Goal: Find specific page/section: Find specific page/section

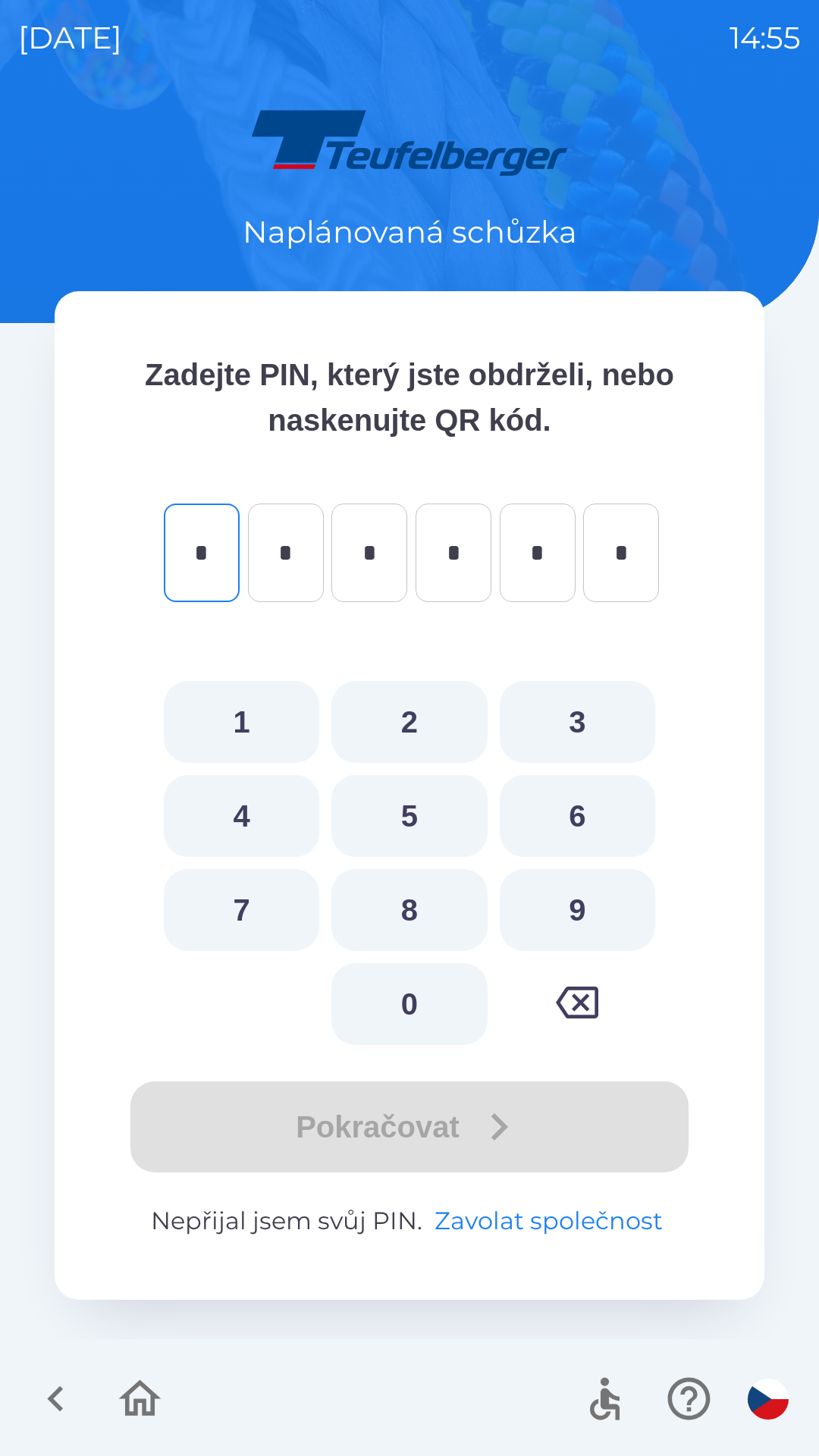
click at [493, 1222] on button "Zavolat společnost" at bounding box center [548, 1221] width 240 height 37
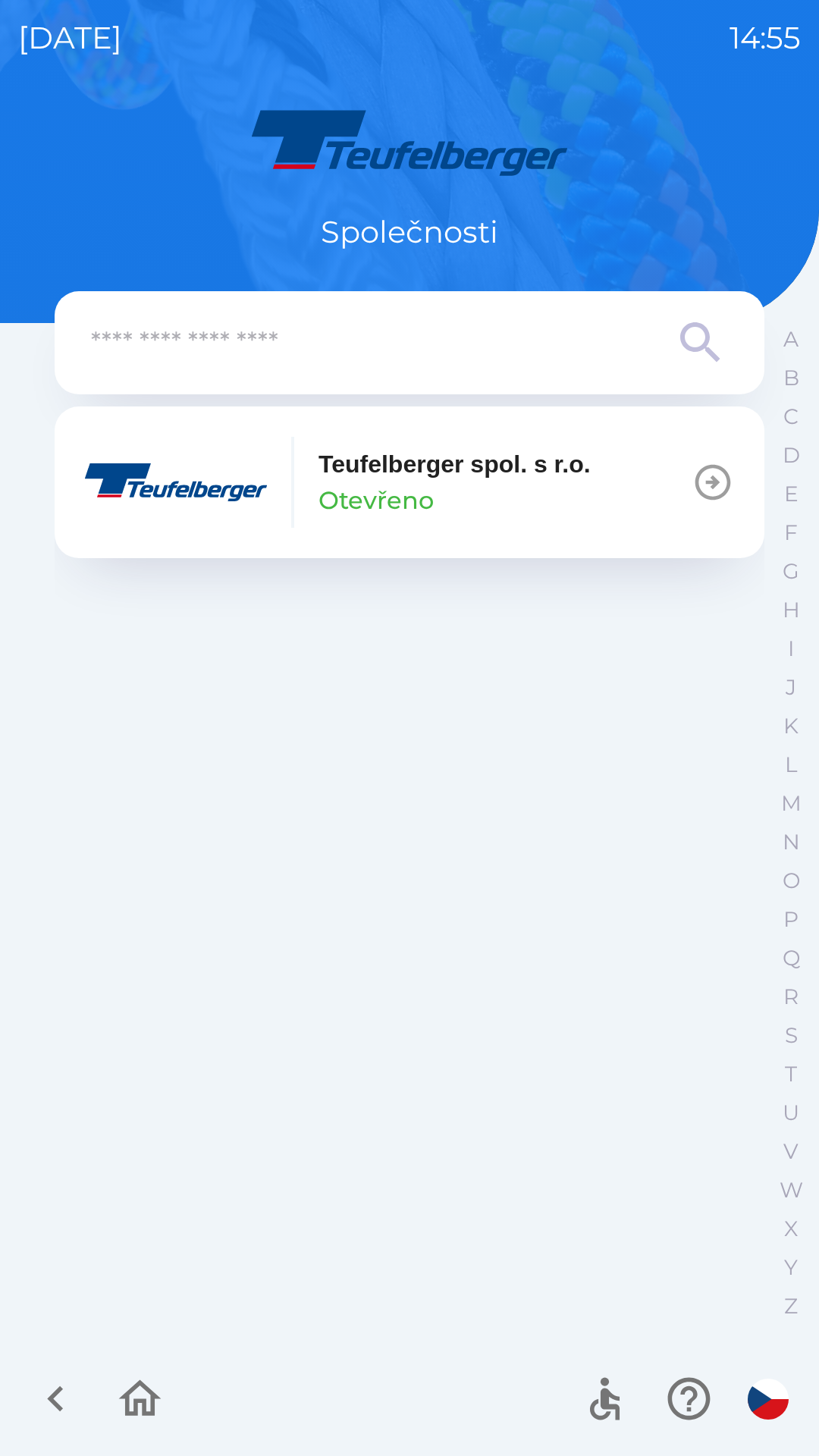
click at [391, 511] on p "Otevřeno" at bounding box center [376, 501] width 115 height 37
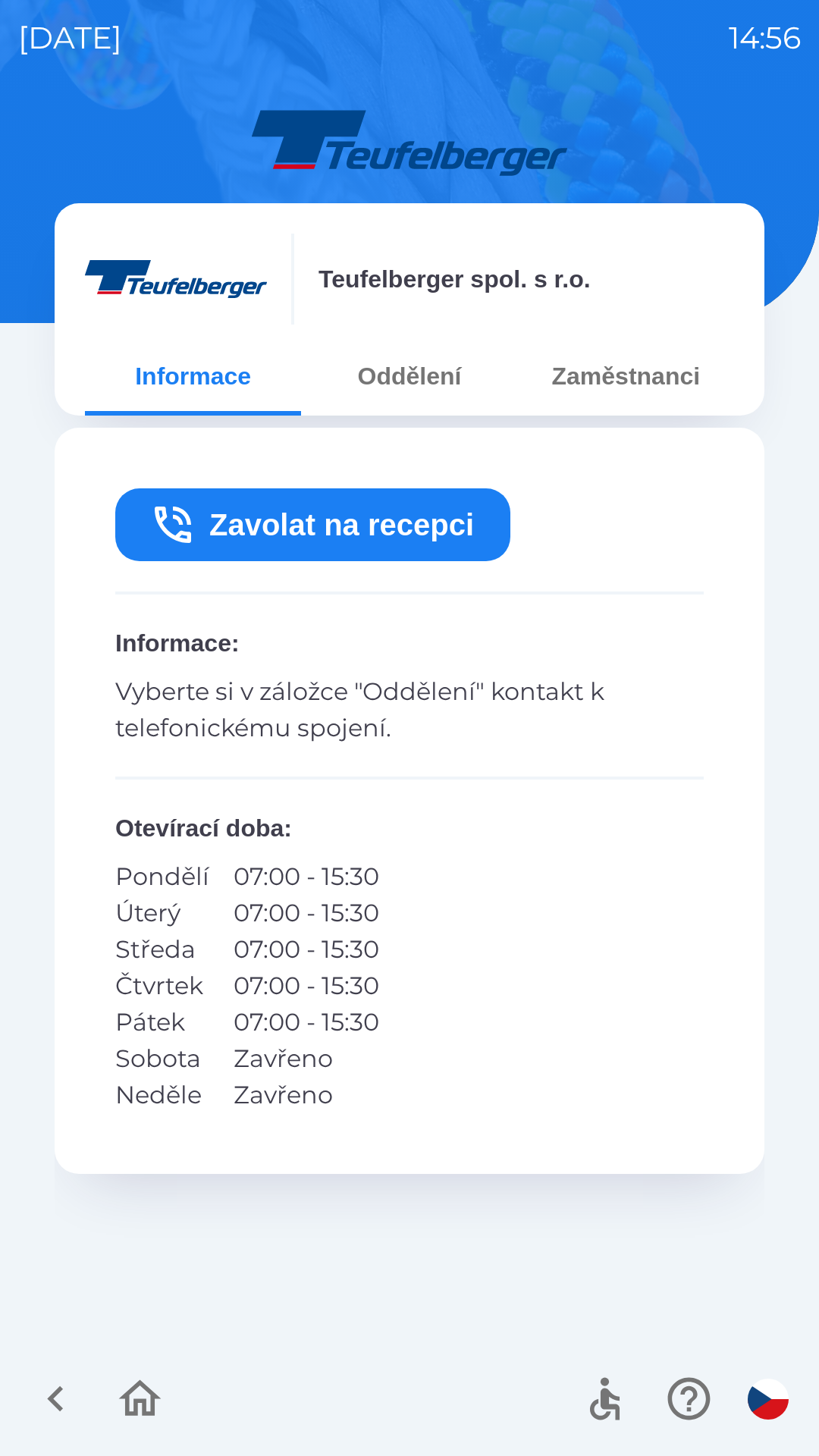
click at [412, 386] on button "Oddělení" at bounding box center [409, 376] width 216 height 55
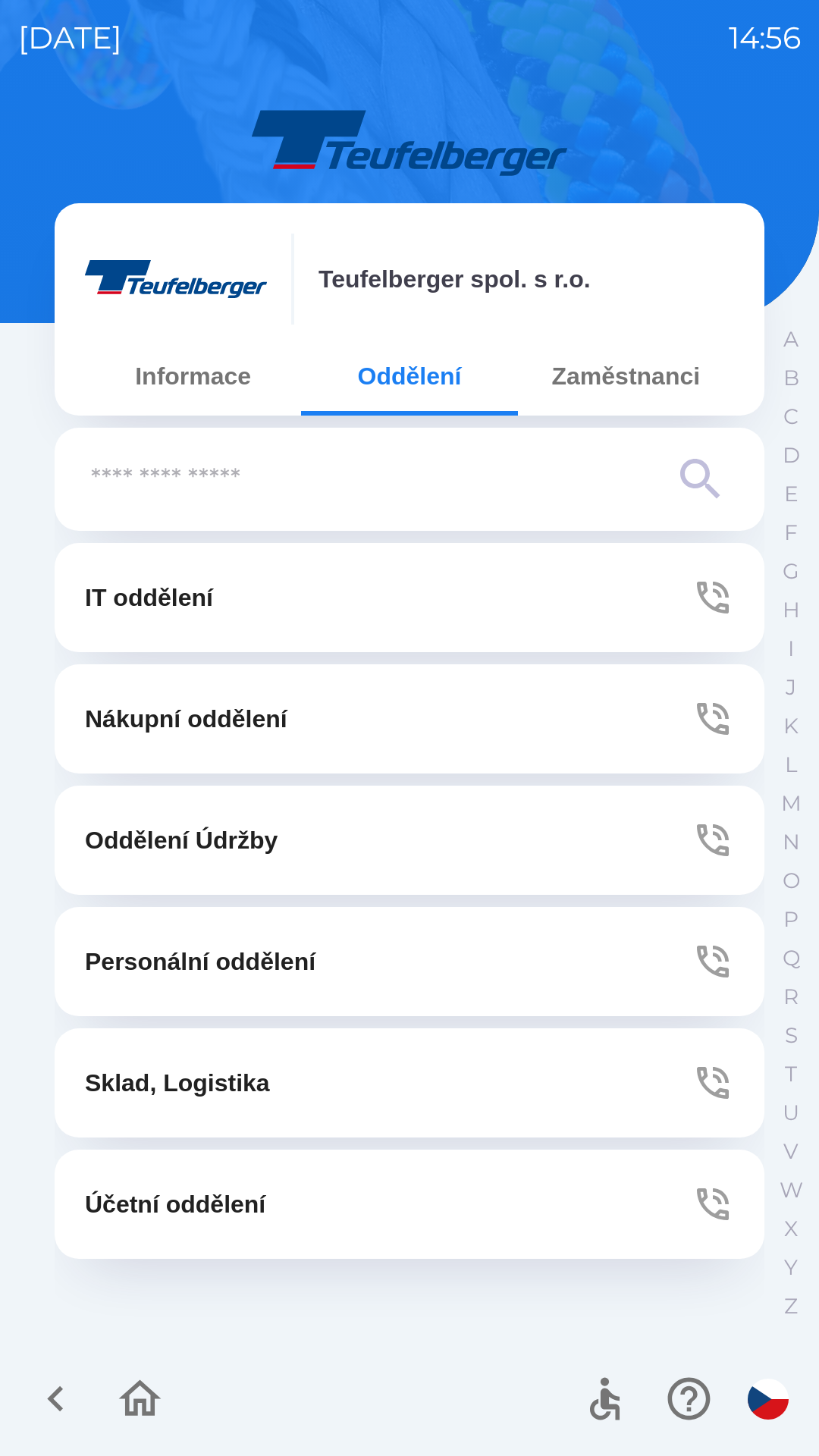
click at [256, 965] on p "Personální oddělení" at bounding box center [200, 962] width 231 height 37
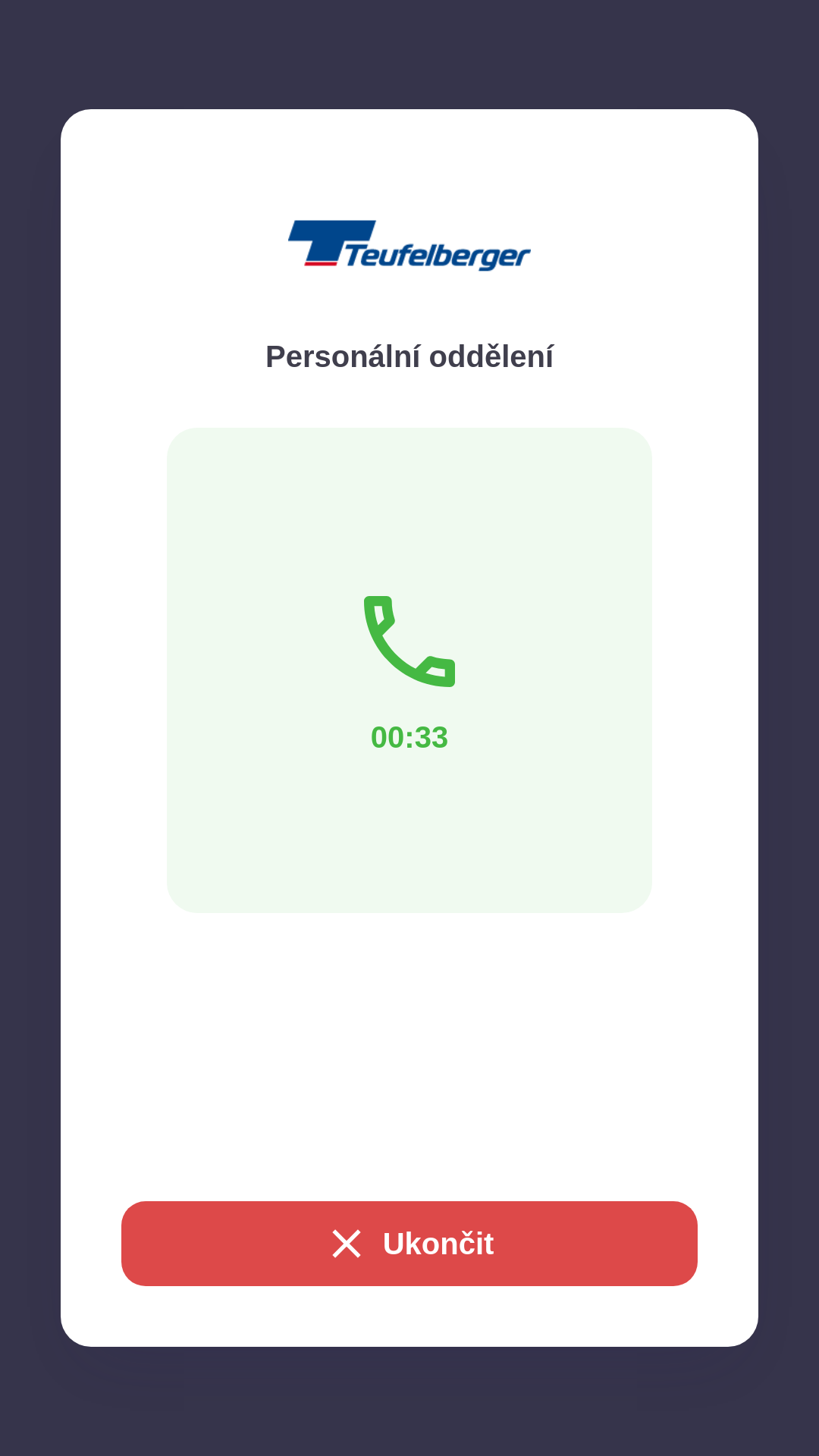
click at [410, 1231] on button "Ukončit" at bounding box center [409, 1243] width 576 height 85
